Goal: Navigation & Orientation: Find specific page/section

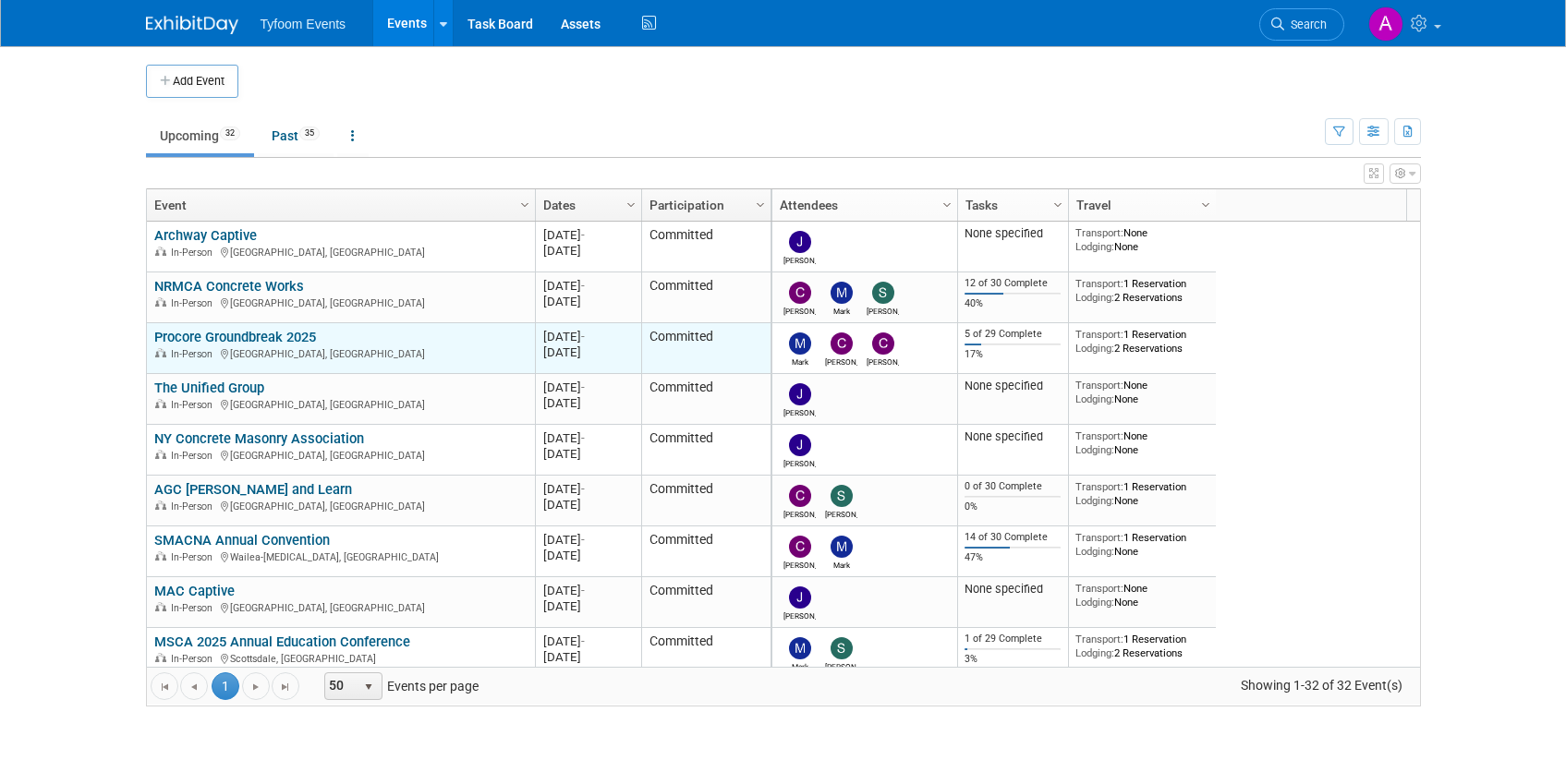
click at [243, 338] on link "Procore Groundbreak 2025" at bounding box center [235, 337] width 162 height 17
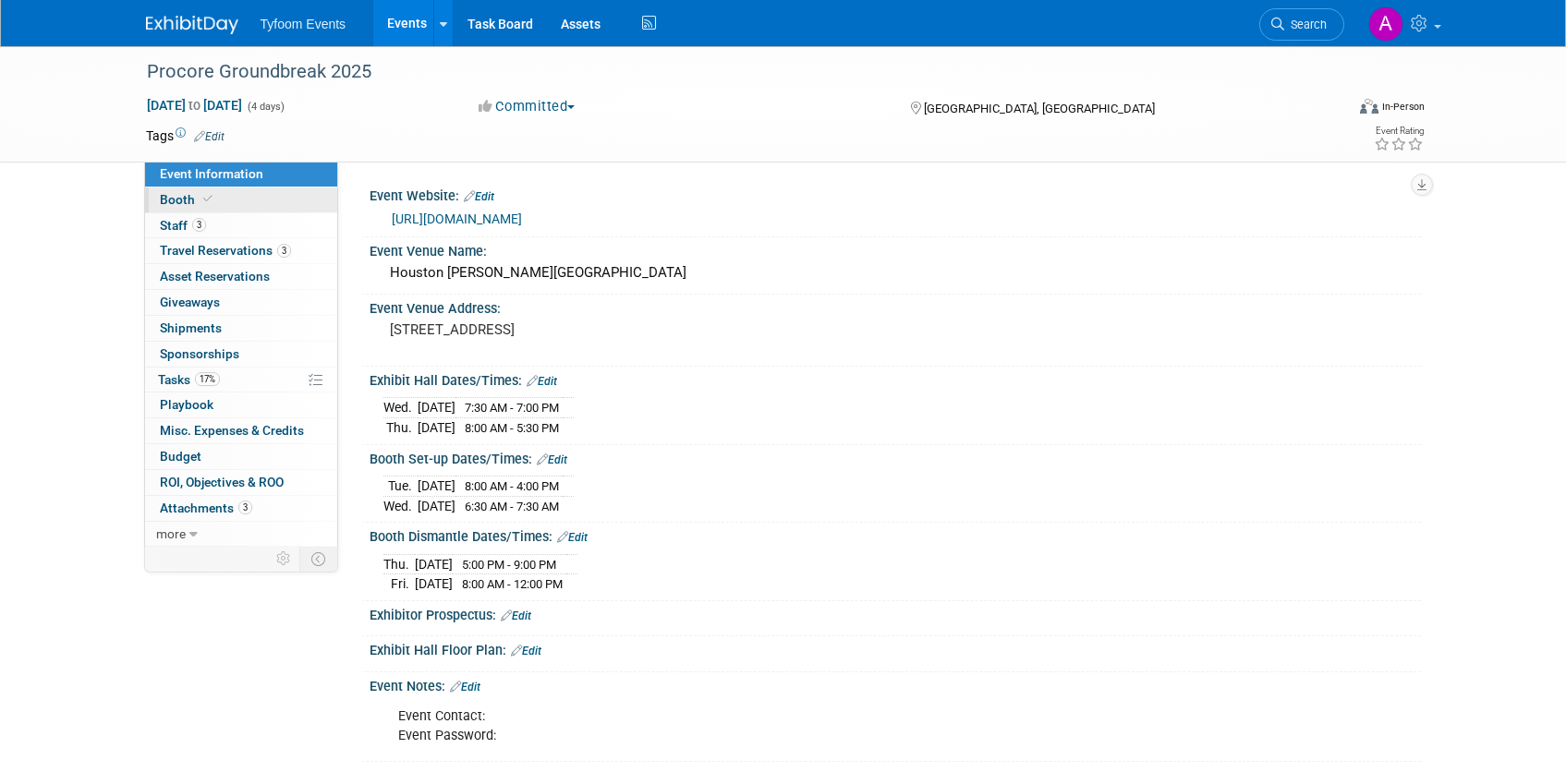
click at [180, 207] on link "Booth" at bounding box center [241, 200] width 192 height 25
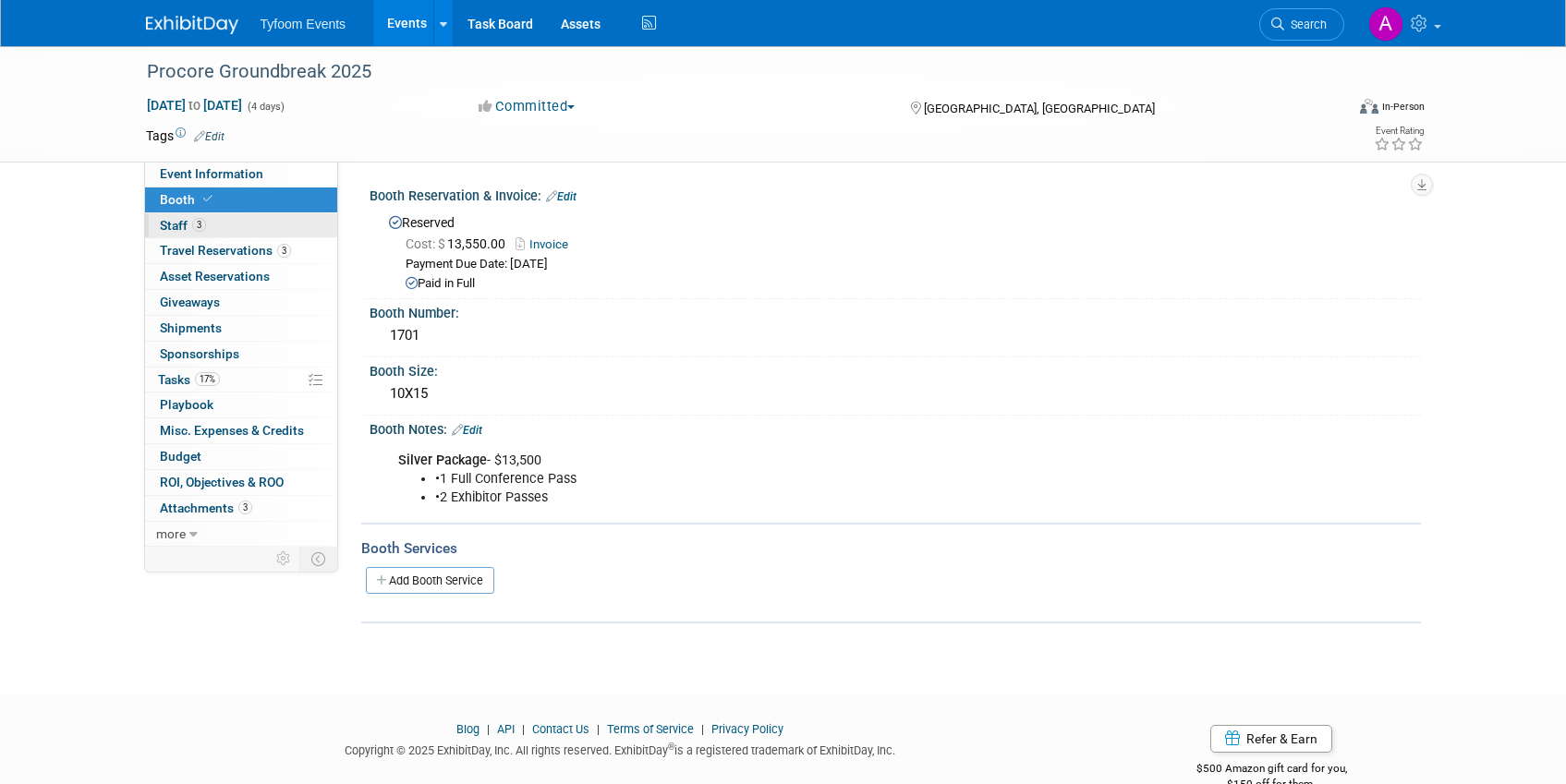
click at [179, 227] on span "Staff 3" at bounding box center [183, 225] width 46 height 15
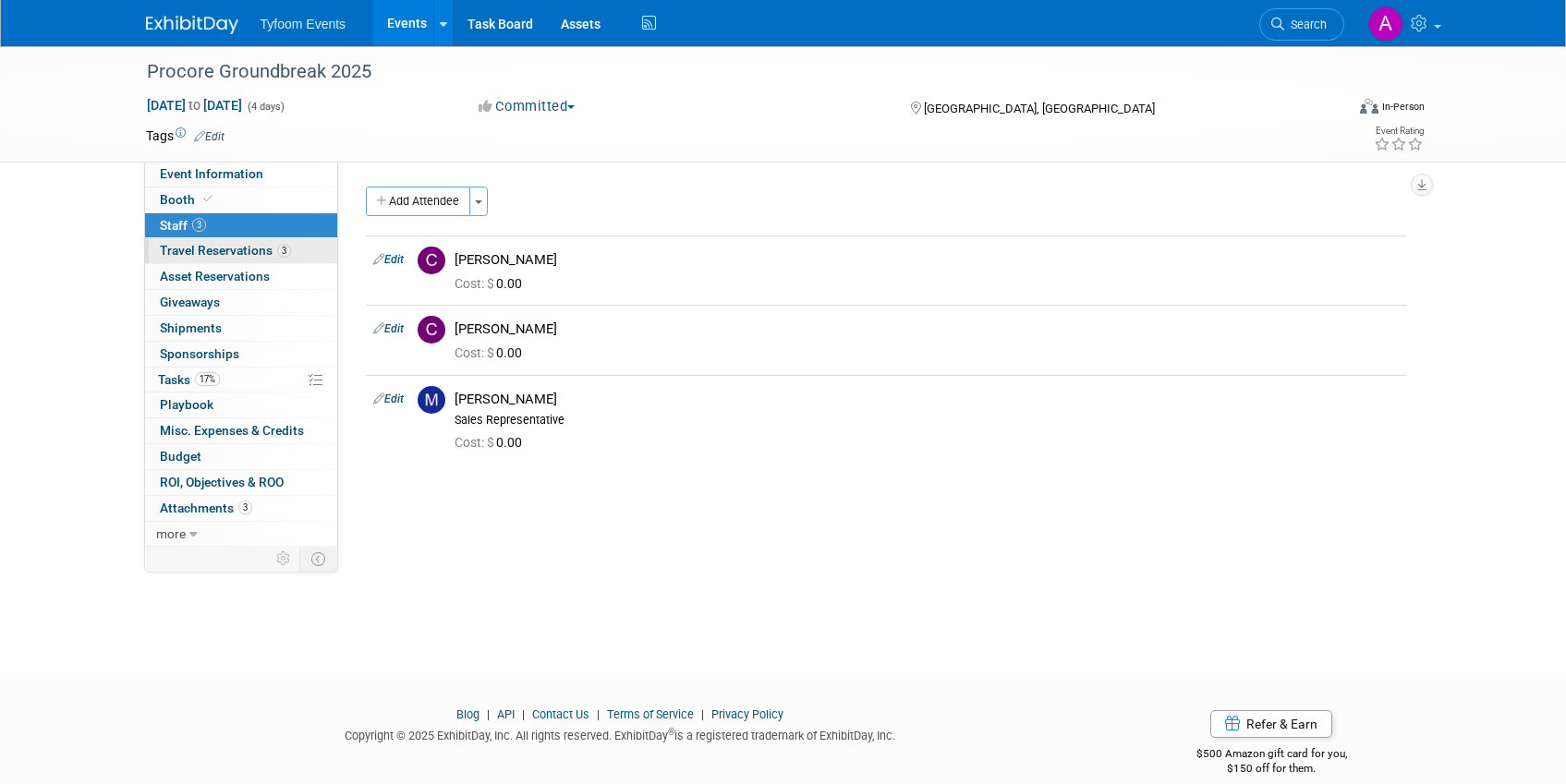
click at [181, 251] on span "Travel Reservations 3" at bounding box center [225, 250] width 131 height 15
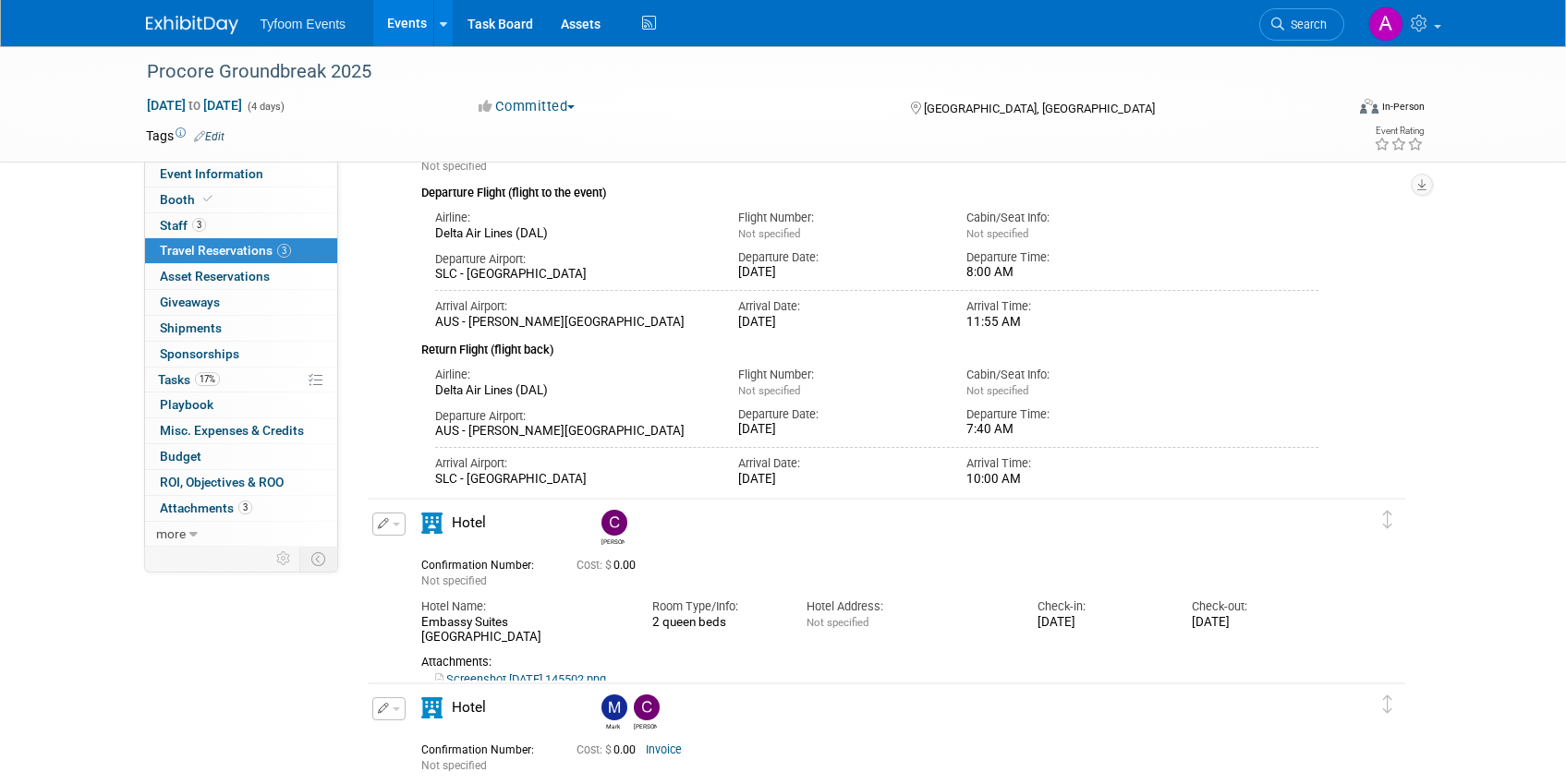
scroll to position [157, 0]
click at [218, 171] on span "Event Information" at bounding box center [211, 174] width 103 height 15
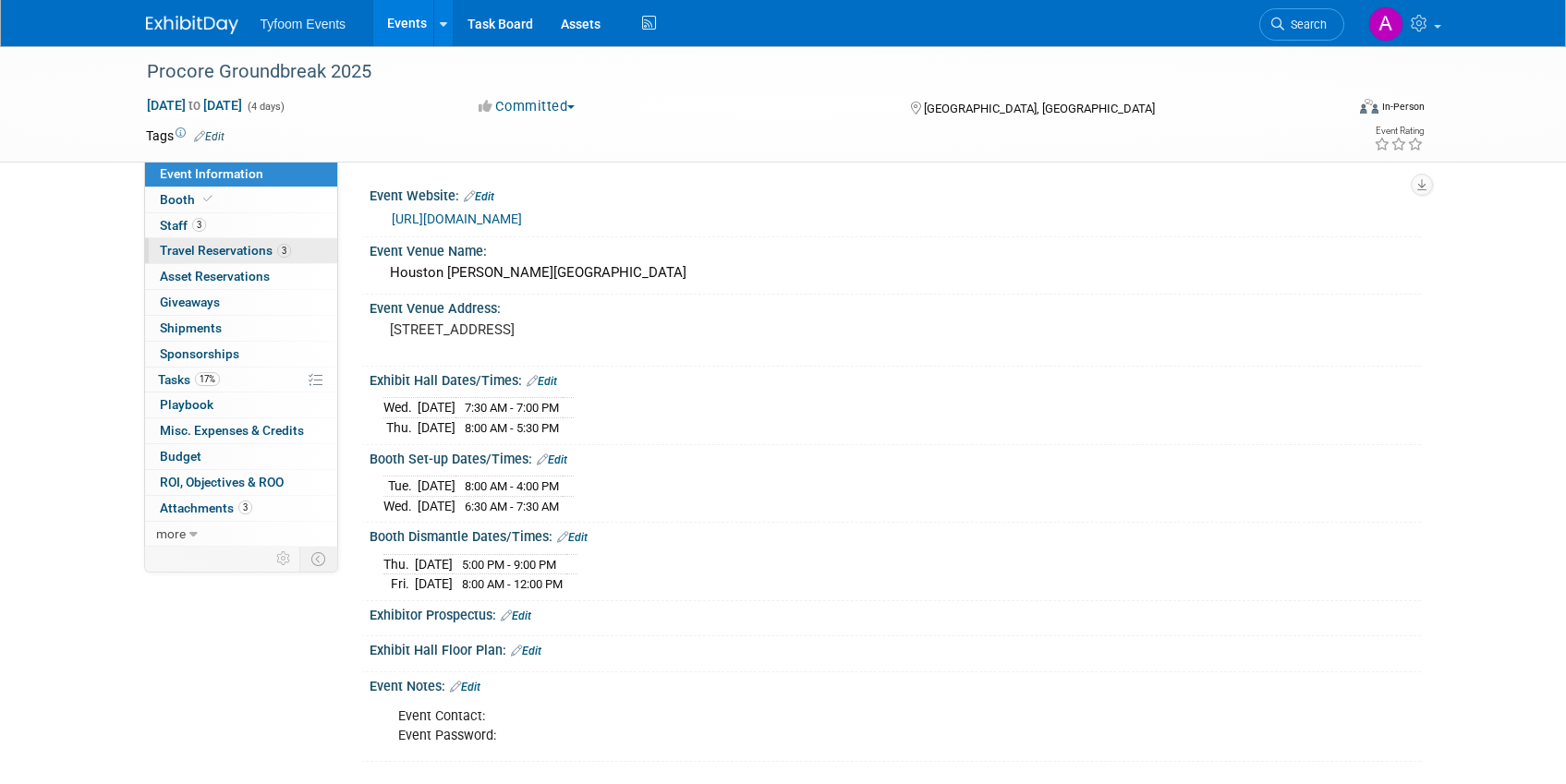
click at [205, 253] on span "Travel Reservations 3" at bounding box center [225, 250] width 131 height 15
